Goal: Find specific page/section: Find specific page/section

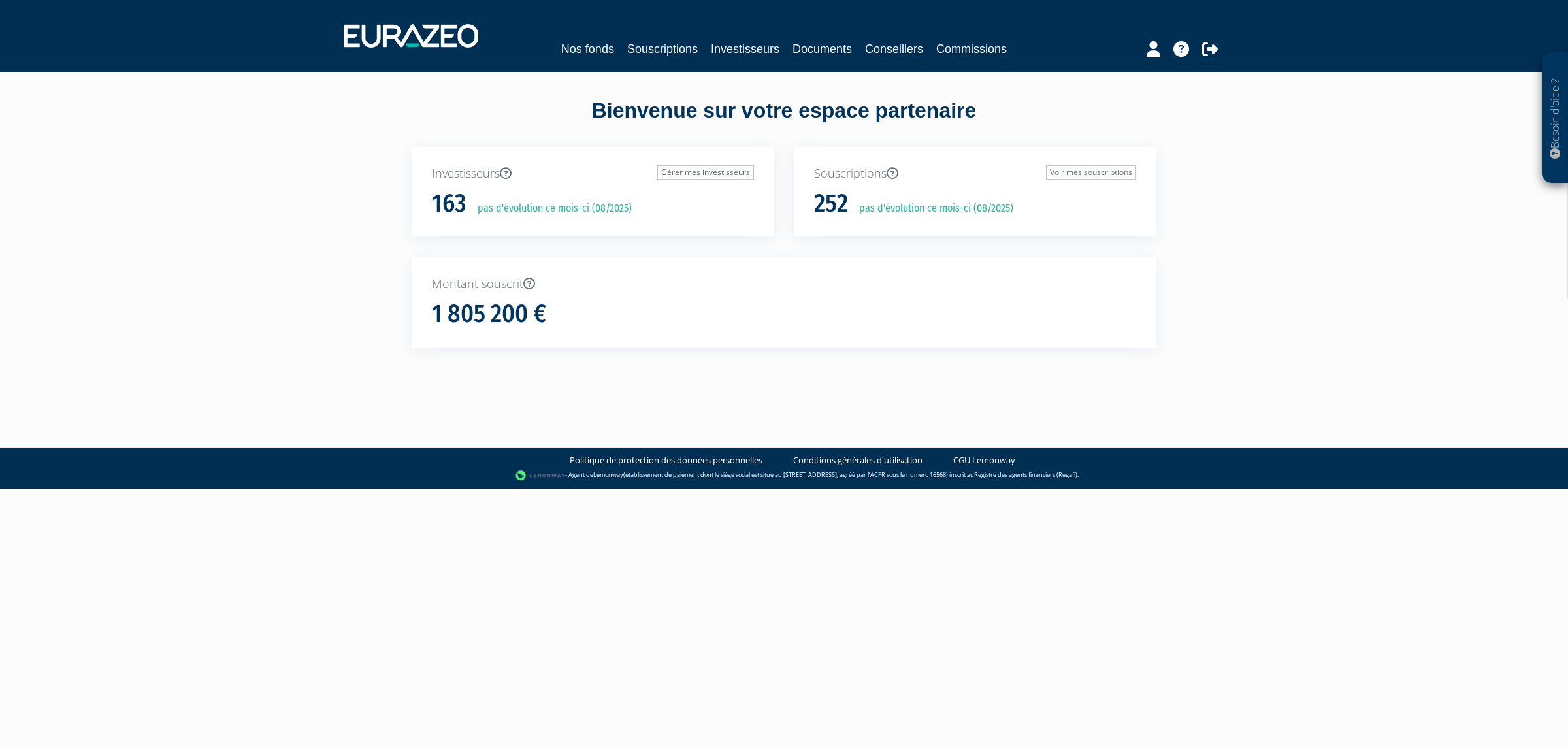
click at [918, 66] on nav "Nos fonds Souscriptions Investisseurs Documents Conseillers Commissions" at bounding box center [784, 36] width 1568 height 72
click at [928, 36] on div "Nos fonds Souscriptions Investisseurs Documents Conseillers Commissions" at bounding box center [784, 36] width 901 height 48
click at [919, 50] on link "Conseillers" at bounding box center [894, 49] width 58 height 19
